Goal: Obtain resource: Obtain resource

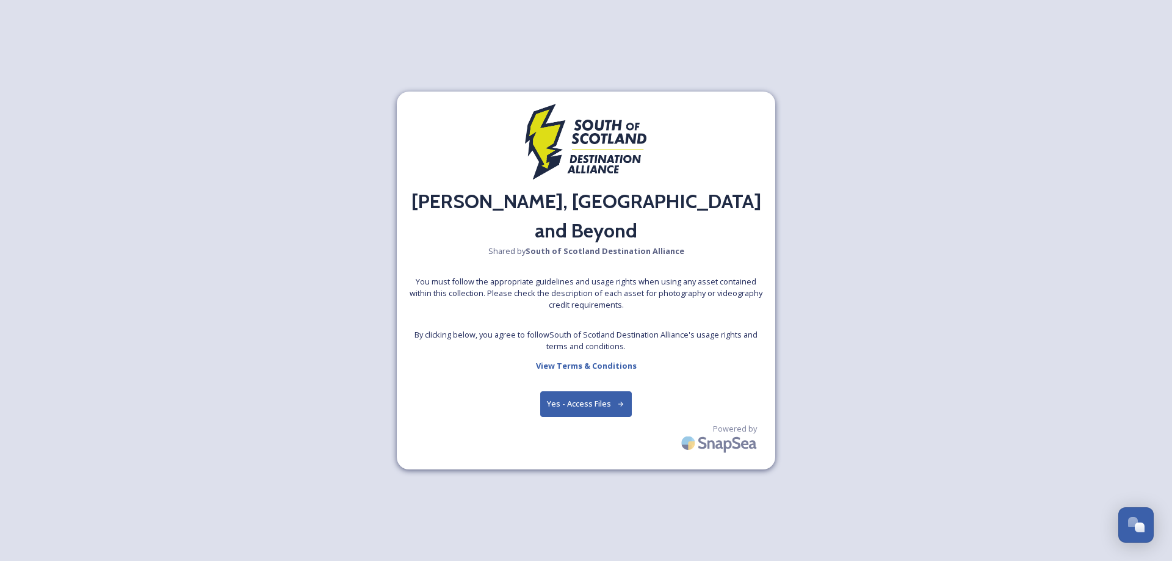
click at [598, 391] on button "Yes - Access Files" at bounding box center [586, 403] width 92 height 25
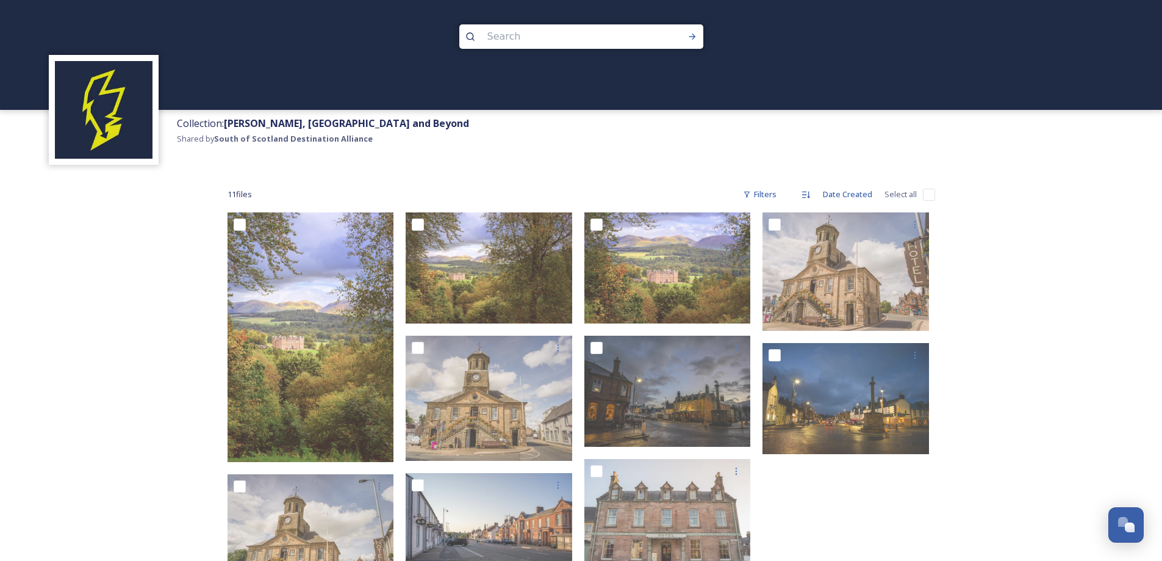
click at [926, 192] on input "checkbox" at bounding box center [929, 195] width 12 height 12
checkbox input "true"
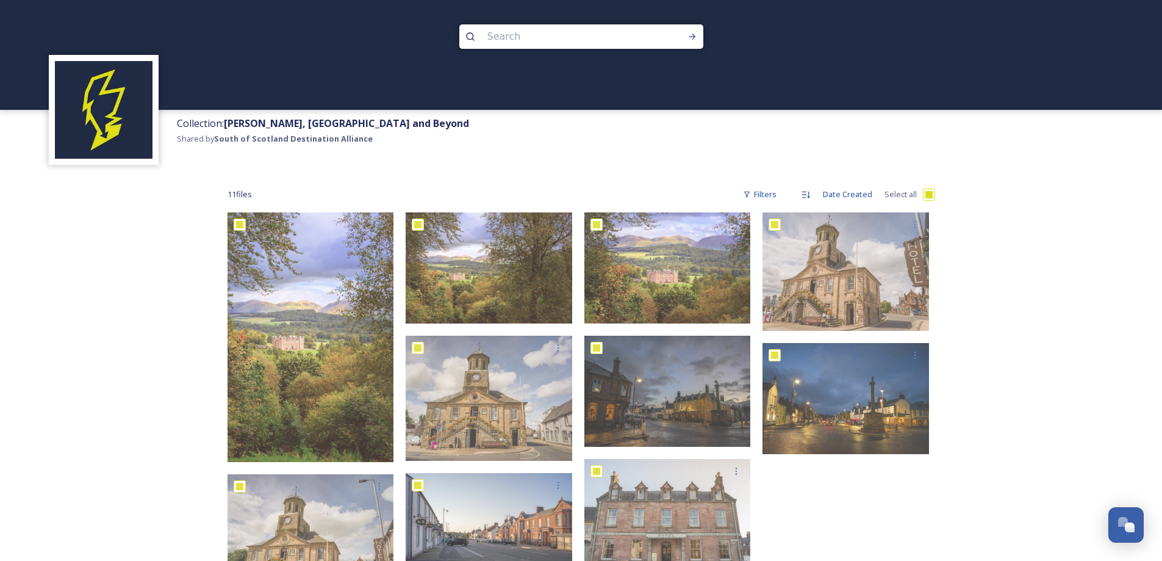
checkbox input "true"
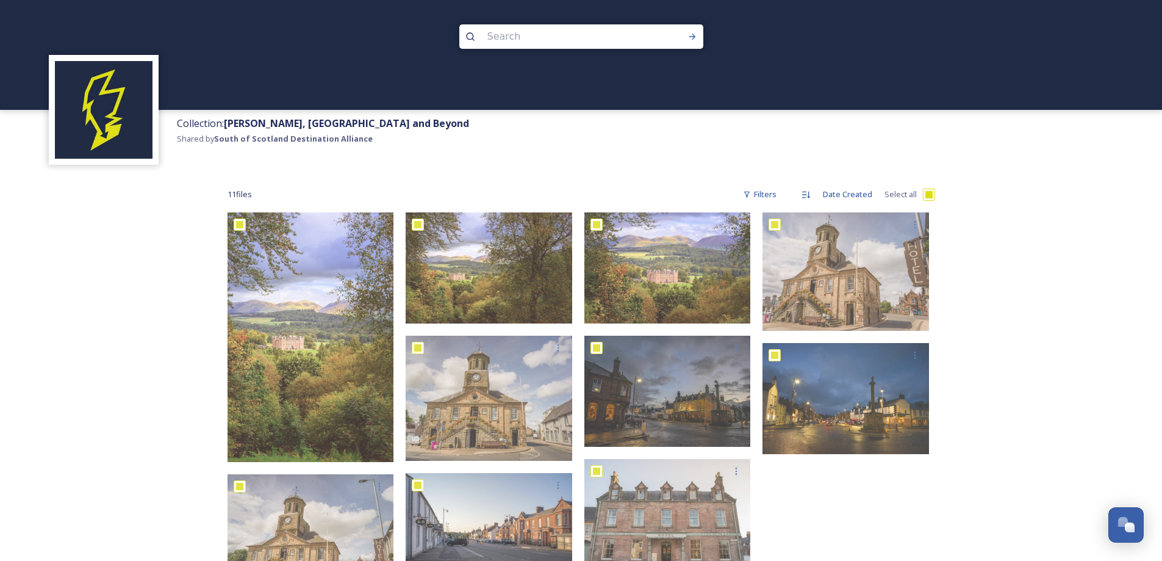
checkbox input "true"
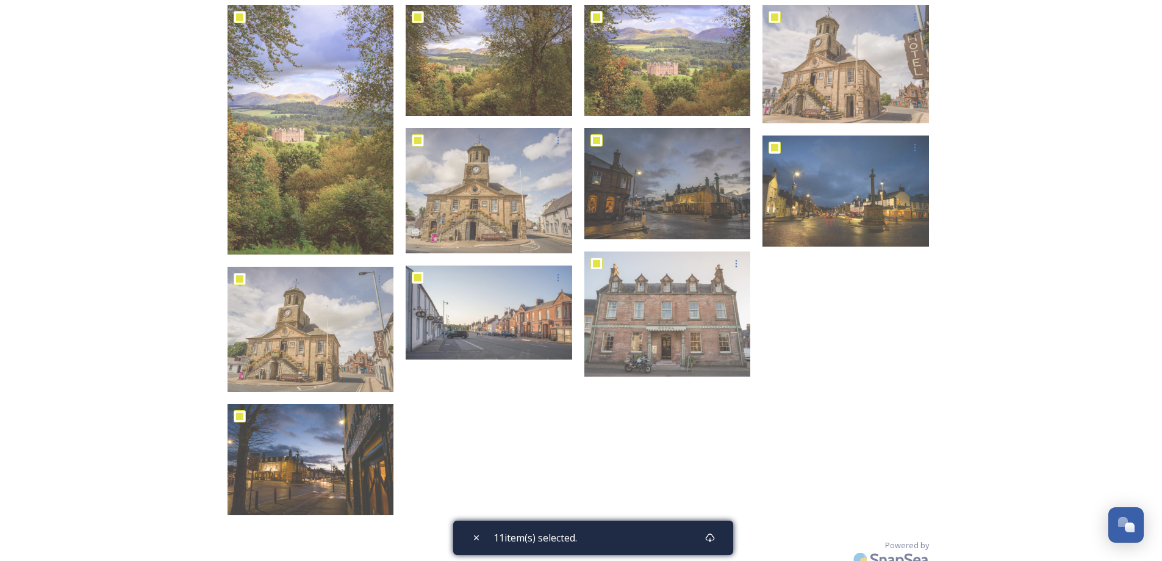
scroll to position [232, 0]
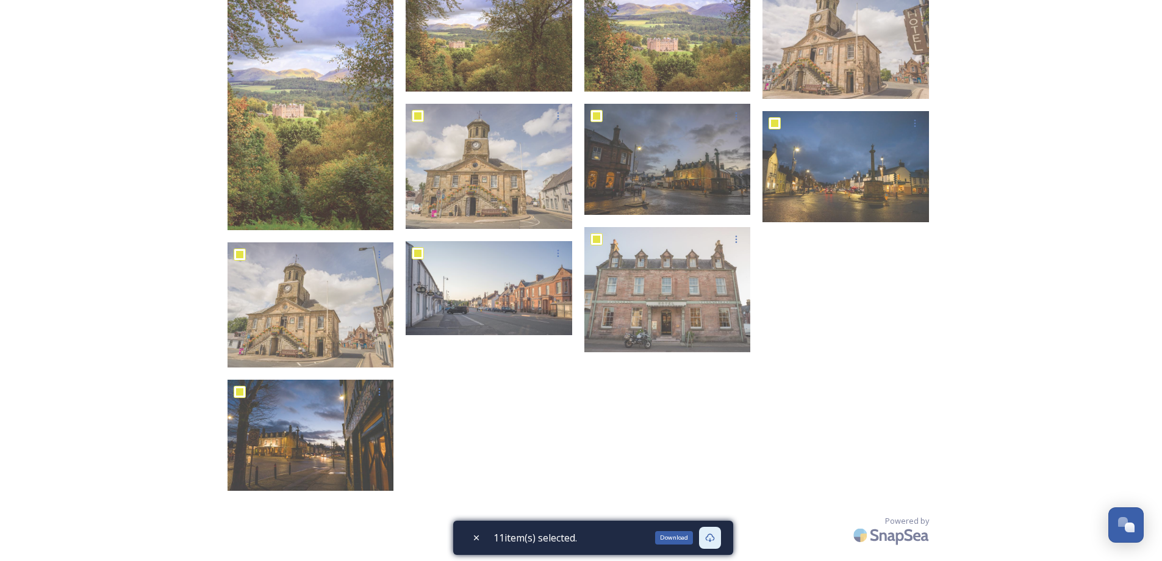
click at [713, 535] on icon at bounding box center [709, 537] width 9 height 9
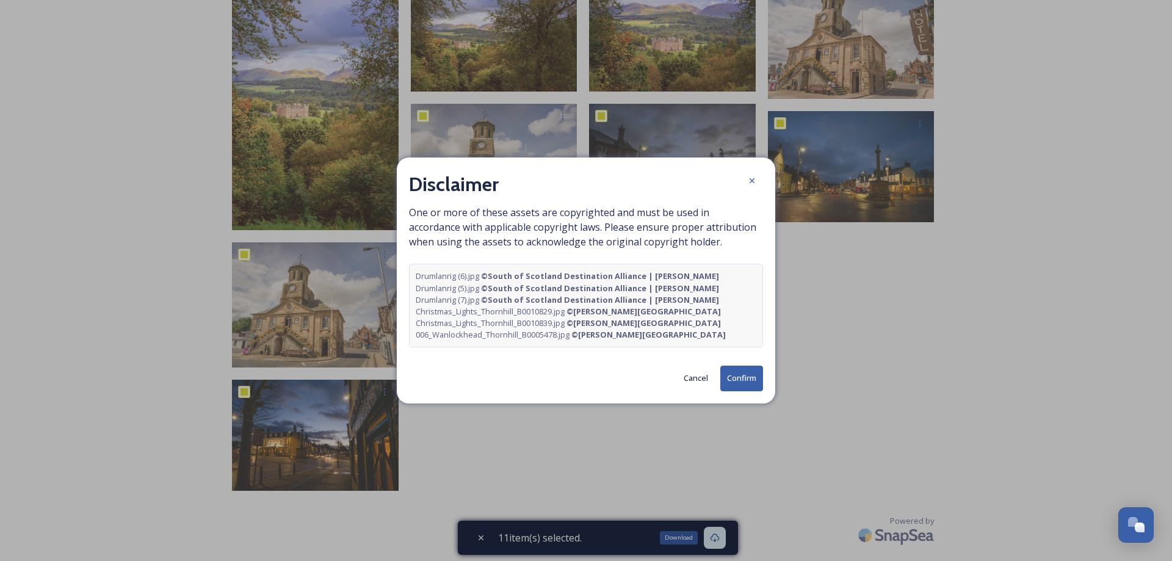
click at [738, 377] on button "Confirm" at bounding box center [741, 378] width 43 height 25
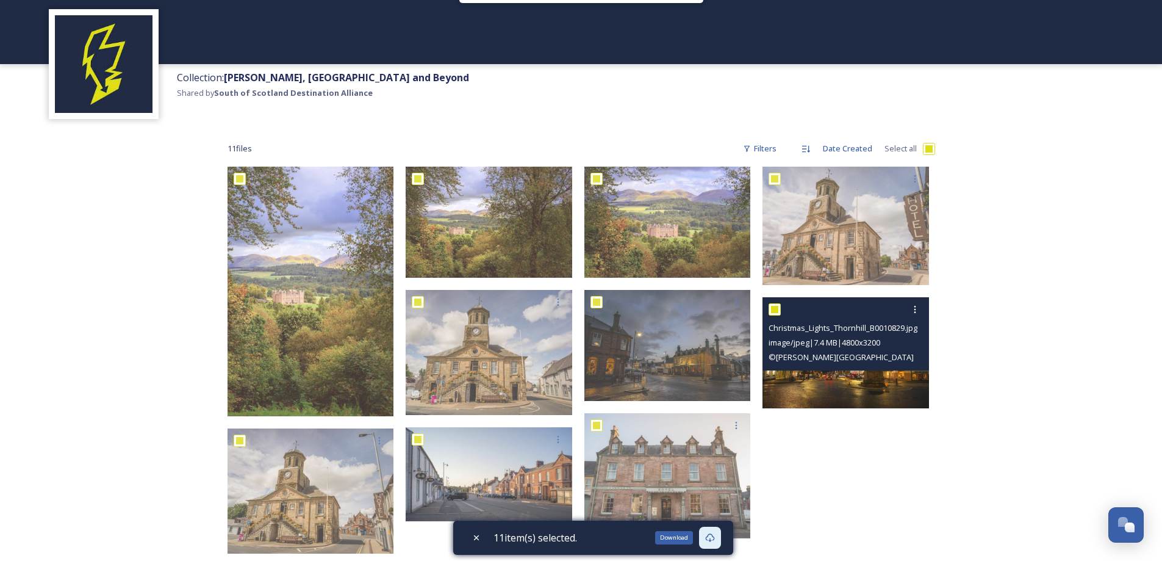
scroll to position [0, 0]
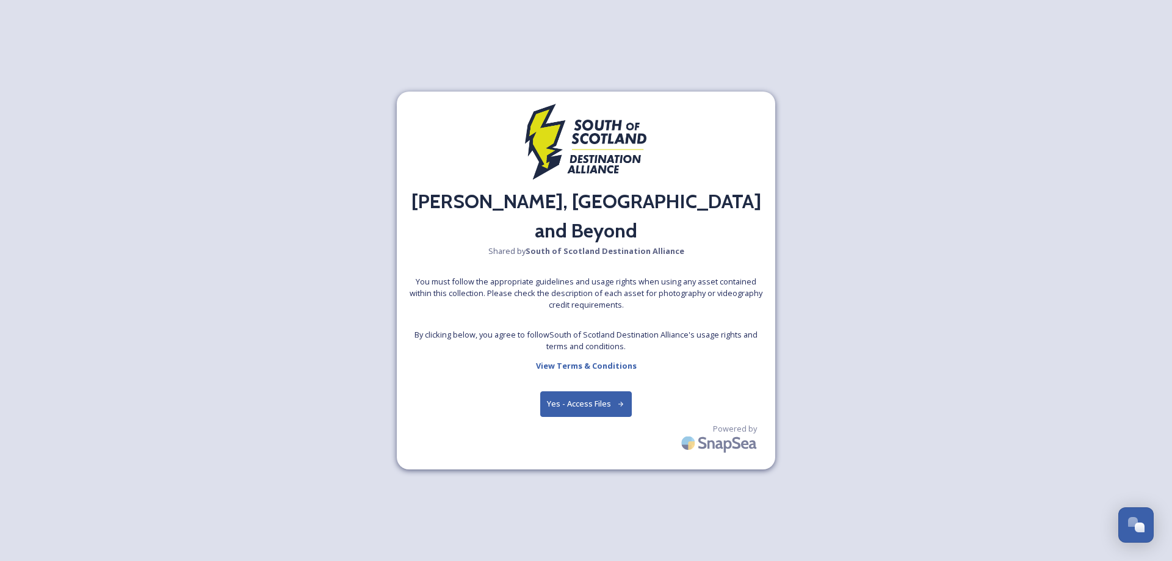
click at [591, 391] on button "Yes - Access Files" at bounding box center [586, 403] width 92 height 25
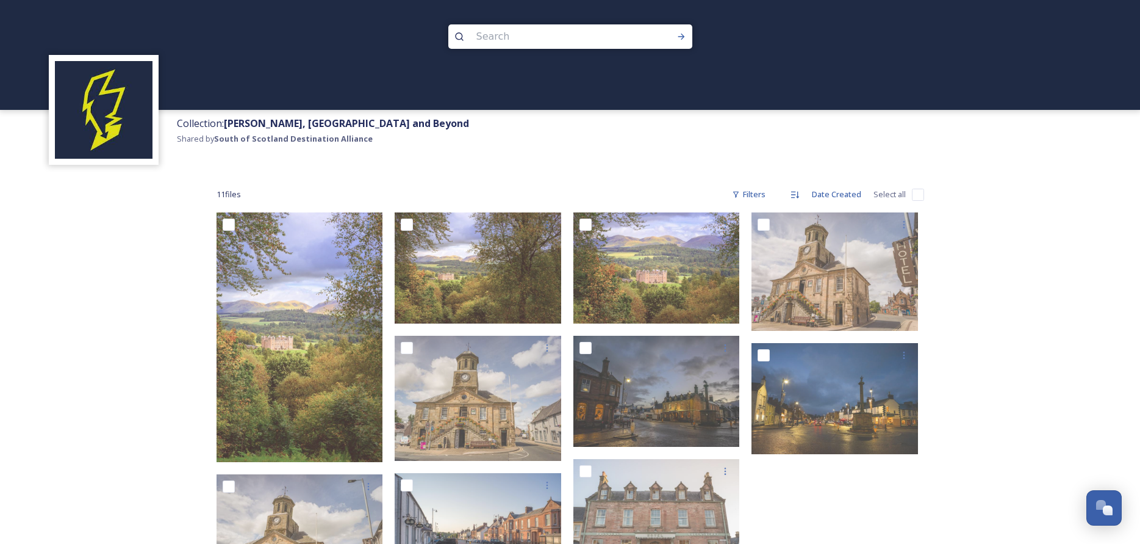
click at [1079, 198] on div "Collection: [PERSON_NAME], [GEOGRAPHIC_DATA] and Beyond Shared by South of Scot…" at bounding box center [570, 396] width 1140 height 793
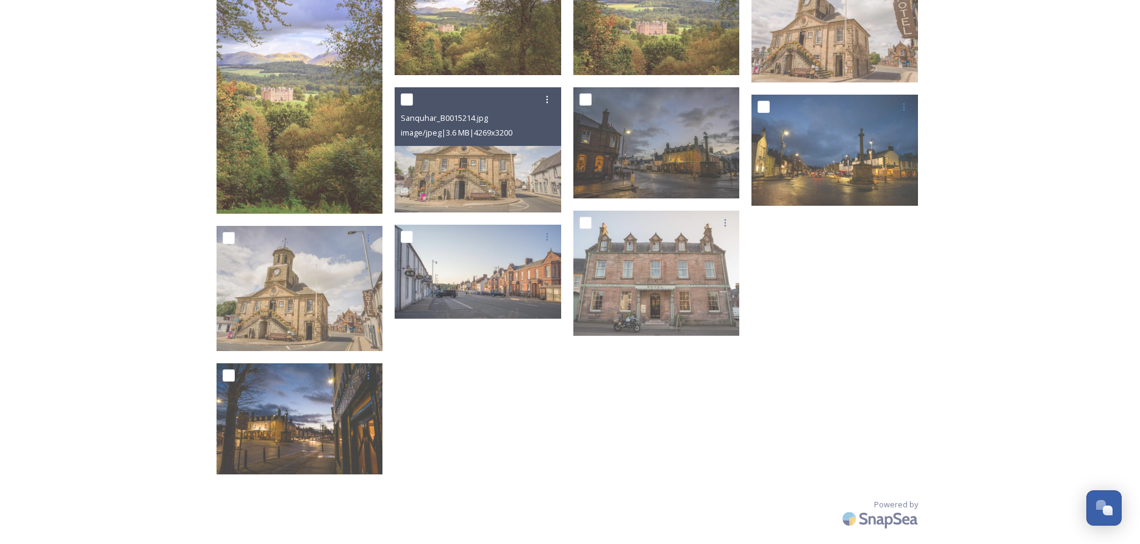
scroll to position [249, 0]
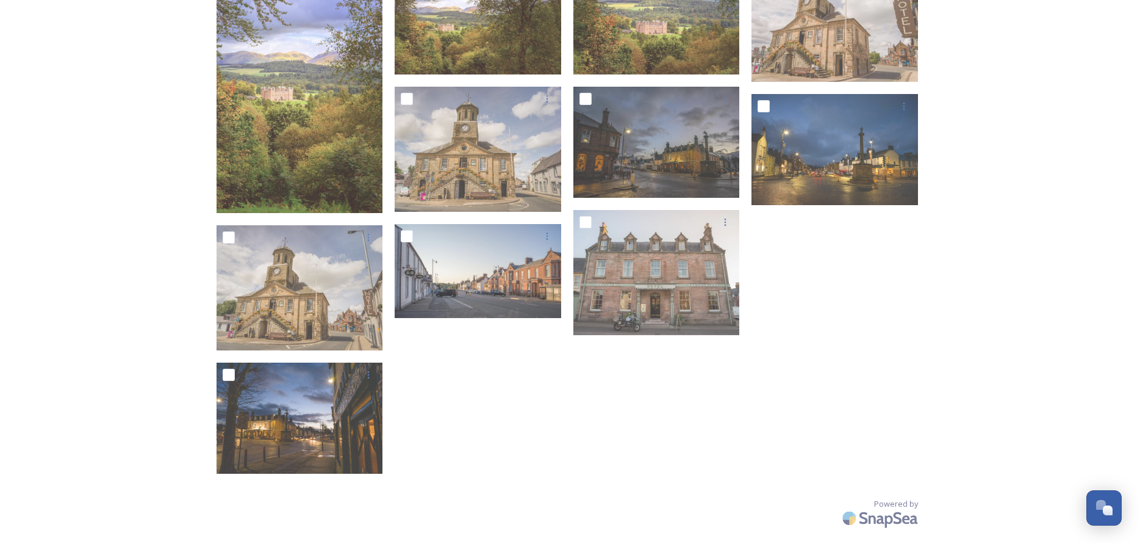
click at [76, 277] on div "Collection: [PERSON_NAME], [GEOGRAPHIC_DATA] and Beyond Shared by South of Scot…" at bounding box center [570, 147] width 1140 height 793
